Goal: Task Accomplishment & Management: Manage account settings

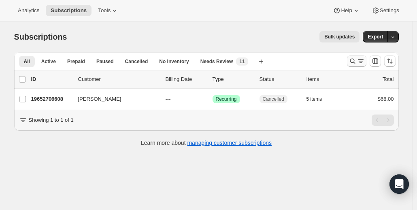
click at [353, 61] on icon "Search and filter results" at bounding box center [352, 61] width 5 height 5
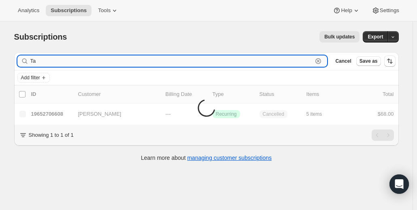
type input "T"
paste input "[EMAIL_ADDRESS][DOMAIN_NAME]"
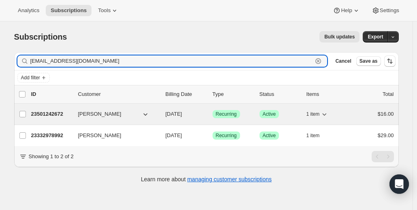
type input "[EMAIL_ADDRESS][DOMAIN_NAME]"
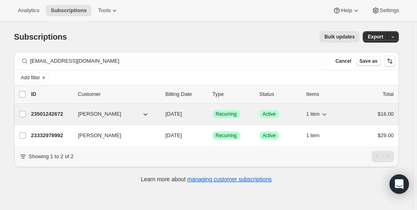
click at [146, 112] on icon "button" at bounding box center [145, 114] width 8 height 8
click at [327, 113] on icon "button" at bounding box center [325, 114] width 8 height 8
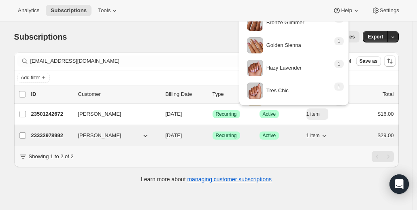
click at [327, 138] on icon "button" at bounding box center [325, 136] width 8 height 8
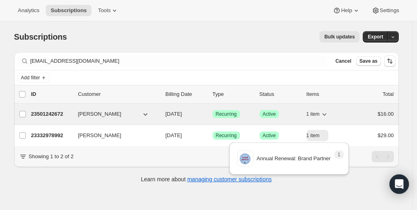
click at [59, 114] on p "23501242672" at bounding box center [51, 114] width 41 height 8
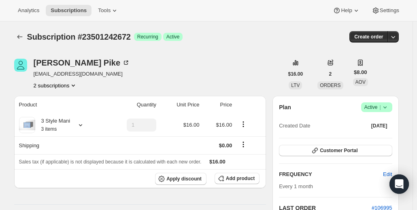
click at [75, 86] on icon "Product actions" at bounding box center [73, 86] width 3 height 2
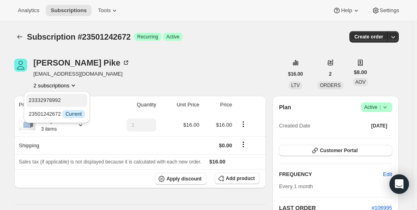
click at [59, 103] on span "23332978992" at bounding box center [45, 100] width 32 height 6
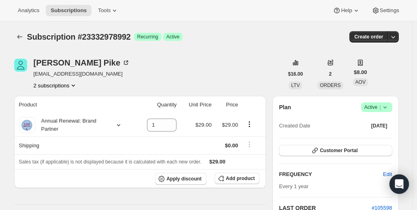
click at [63, 81] on button "2 subscriptions" at bounding box center [56, 85] width 44 height 8
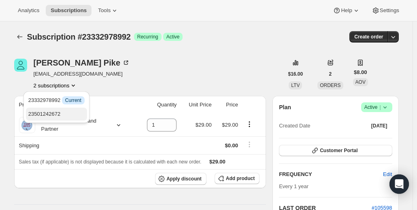
click at [62, 119] on button "23501242672" at bounding box center [56, 114] width 61 height 13
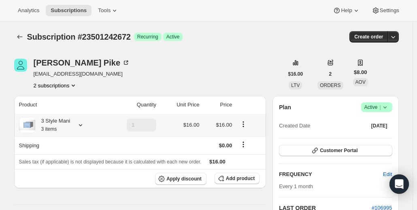
click at [84, 123] on icon at bounding box center [81, 125] width 8 height 8
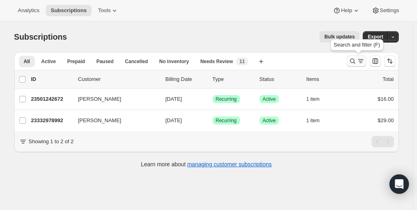
click at [359, 60] on icon "Search and filter results" at bounding box center [361, 61] width 8 height 8
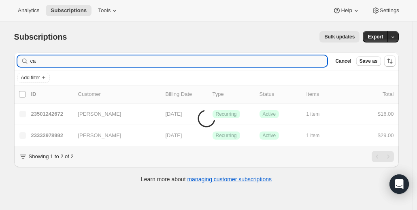
type input "c"
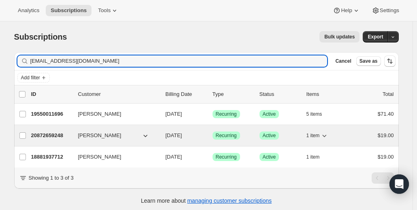
type input "[EMAIL_ADDRESS][DOMAIN_NAME]"
click at [325, 137] on icon "button" at bounding box center [325, 136] width 8 height 8
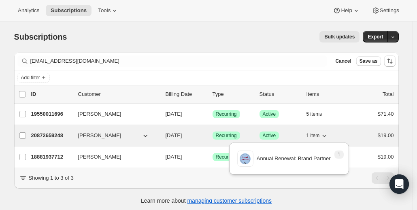
click at [326, 135] on icon "button" at bounding box center [325, 136] width 4 height 2
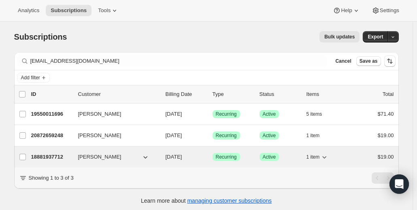
click at [325, 156] on icon "button" at bounding box center [325, 157] width 8 height 8
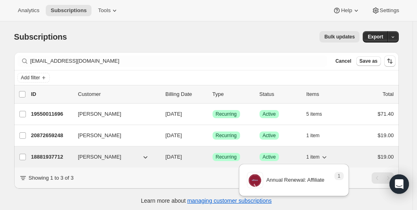
click at [325, 156] on icon "button" at bounding box center [325, 157] width 8 height 8
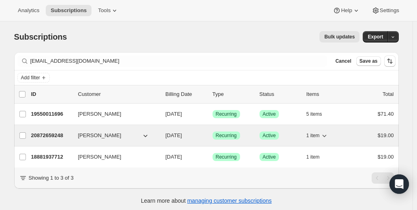
click at [319, 134] on span "1 item" at bounding box center [313, 136] width 13 height 6
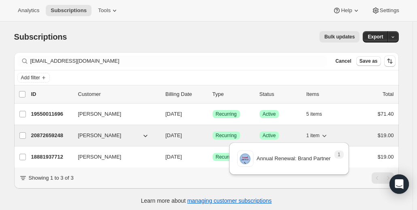
click at [319, 134] on span "1 item" at bounding box center [313, 136] width 13 height 6
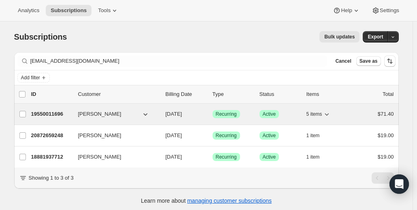
click at [59, 111] on p "19550011696" at bounding box center [51, 114] width 41 height 8
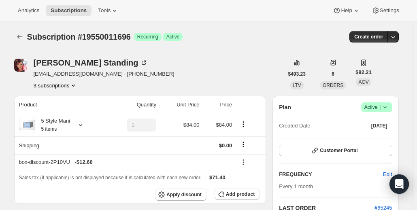
click at [77, 83] on icon "Product actions" at bounding box center [73, 85] width 8 height 8
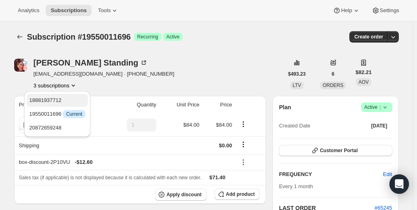
click at [72, 101] on span "18881937712" at bounding box center [57, 100] width 56 height 8
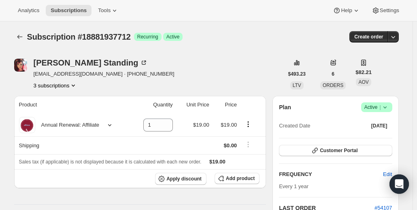
click at [72, 81] on button "3 subscriptions" at bounding box center [56, 85] width 44 height 8
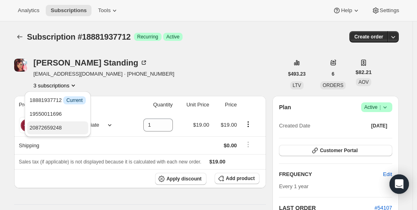
click at [73, 127] on span "20872659248" at bounding box center [58, 128] width 56 height 8
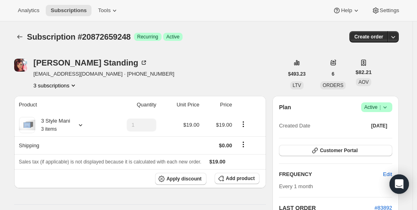
click at [66, 86] on button "3 subscriptions" at bounding box center [56, 85] width 44 height 8
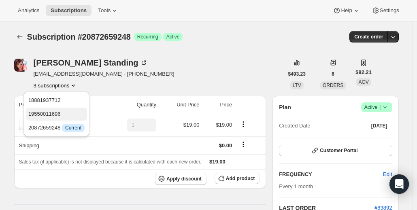
click at [71, 113] on span "19550011696" at bounding box center [56, 114] width 56 height 8
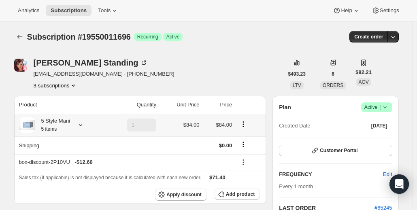
click at [85, 123] on icon at bounding box center [81, 125] width 8 height 8
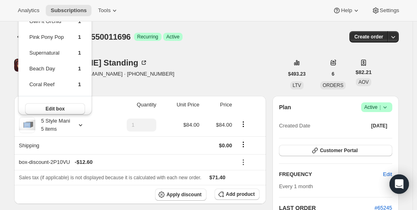
click at [161, 76] on div "[PERSON_NAME] [EMAIL_ADDRESS][DOMAIN_NAME] · [PHONE_NUMBER] 3 subscriptions" at bounding box center [148, 74] width 269 height 31
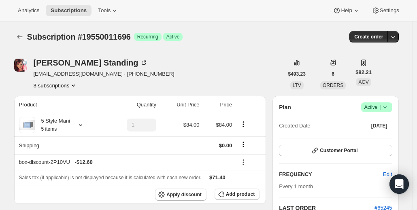
click at [76, 87] on icon "Product actions" at bounding box center [73, 85] width 8 height 8
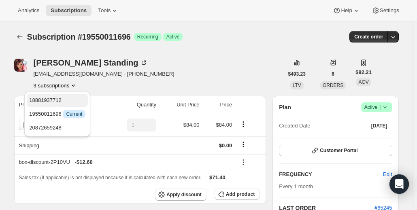
click at [76, 103] on span "18881937712" at bounding box center [57, 100] width 56 height 8
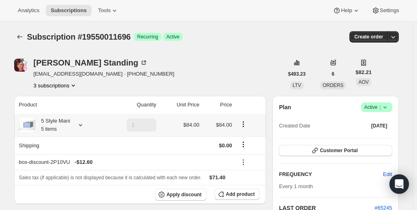
click at [84, 127] on icon at bounding box center [81, 125] width 8 height 8
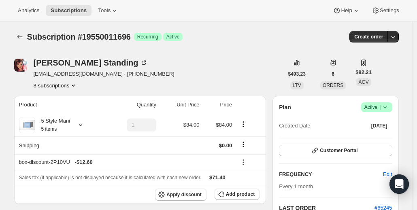
click at [72, 82] on button "3 subscriptions" at bounding box center [56, 85] width 44 height 8
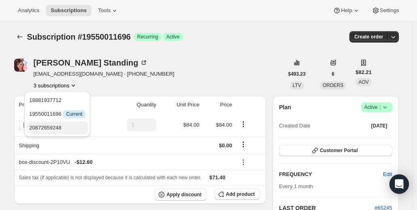
click at [68, 128] on span "20872659248" at bounding box center [57, 128] width 56 height 8
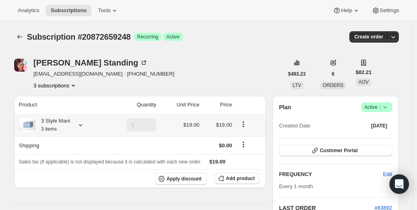
click at [83, 124] on icon at bounding box center [81, 125] width 8 height 8
